Goal: Check status: Check status

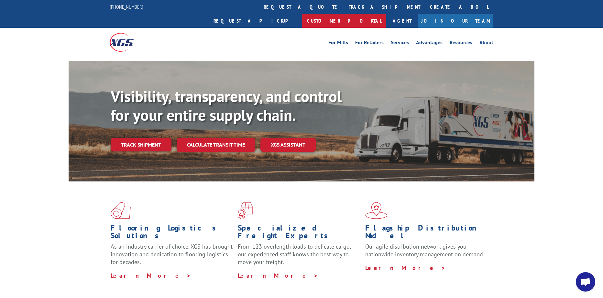
click at [386, 14] on link "Customer Portal" at bounding box center [344, 21] width 84 height 14
click at [344, 6] on link "track a shipment" at bounding box center [384, 7] width 81 height 14
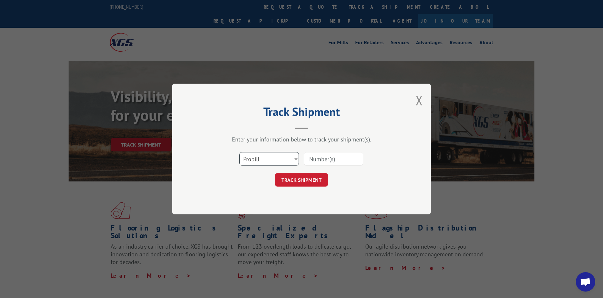
click at [287, 160] on select "Select category... Probill BOL PO" at bounding box center [268, 159] width 59 height 14
select select "bol"
click at [239, 152] on select "Select category... Probill BOL PO" at bounding box center [268, 159] width 59 height 14
click at [322, 164] on input at bounding box center [333, 159] width 59 height 14
type input "0902258325"
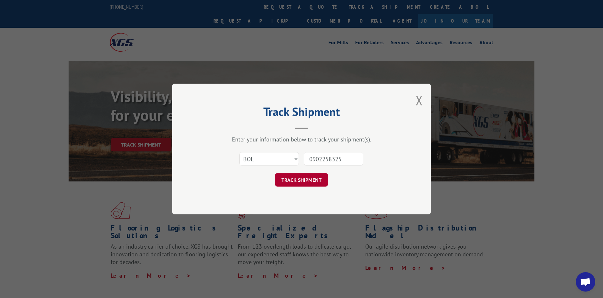
click at [316, 177] on button "TRACK SHIPMENT" at bounding box center [301, 180] width 53 height 14
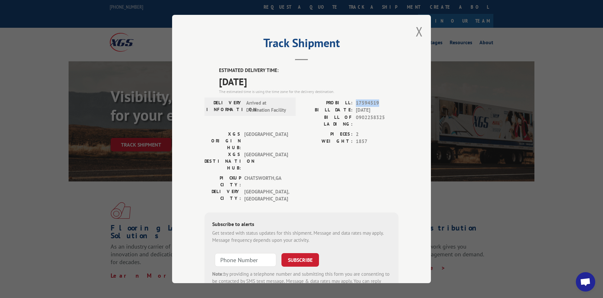
drag, startPoint x: 375, startPoint y: 102, endPoint x: 354, endPoint y: 102, distance: 21.0
click at [356, 102] on span "17594519" at bounding box center [377, 103] width 43 height 7
click at [374, 101] on span "17594519" at bounding box center [377, 103] width 43 height 7
drag, startPoint x: 376, startPoint y: 102, endPoint x: 353, endPoint y: 104, distance: 23.1
click at [356, 104] on span "17594519" at bounding box center [377, 103] width 43 height 7
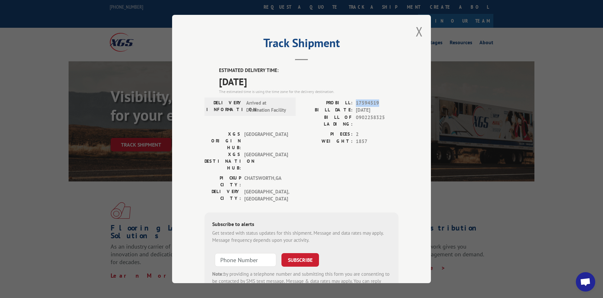
click at [373, 103] on span "17594519" at bounding box center [377, 103] width 43 height 7
click at [378, 104] on span "17594519" at bounding box center [377, 103] width 43 height 7
drag, startPoint x: 375, startPoint y: 102, endPoint x: 353, endPoint y: 103, distance: 22.0
click at [353, 103] on div "PROBILL: 17594519" at bounding box center [349, 103] width 97 height 7
click at [368, 114] on span "0902258325" at bounding box center [377, 121] width 43 height 14
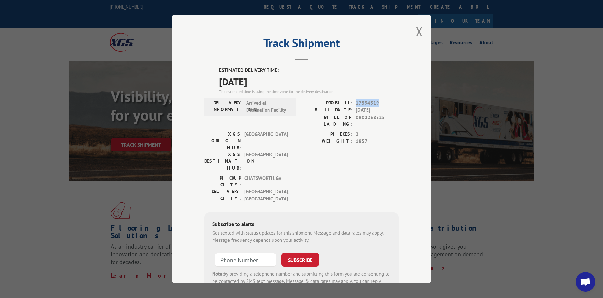
drag, startPoint x: 376, startPoint y: 102, endPoint x: 354, endPoint y: 103, distance: 22.7
click at [356, 103] on span "17594519" at bounding box center [377, 103] width 43 height 7
click at [374, 106] on span "17594519" at bounding box center [377, 103] width 43 height 7
click at [376, 104] on span "17594519" at bounding box center [377, 103] width 43 height 7
drag, startPoint x: 376, startPoint y: 102, endPoint x: 353, endPoint y: 102, distance: 23.3
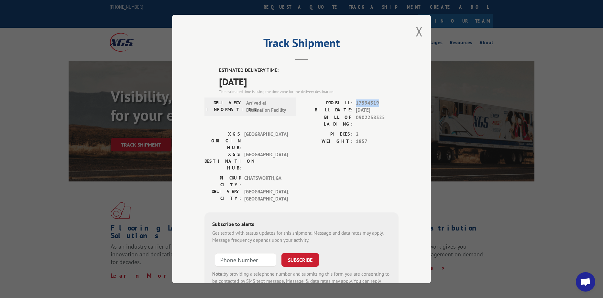
click at [353, 102] on div "PROBILL: 17594519" at bounding box center [349, 103] width 97 height 7
click at [416, 33] on button "Close modal" at bounding box center [418, 31] width 7 height 17
